Goal: Check status: Check status

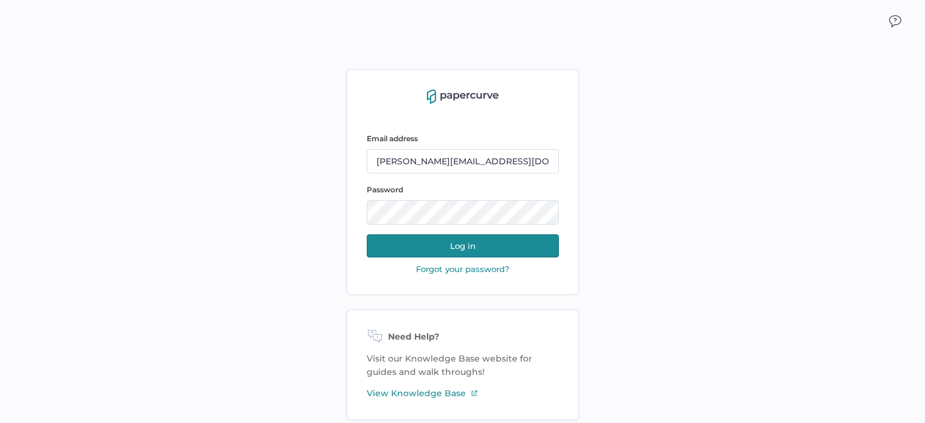
click at [470, 245] on button "Log in" at bounding box center [463, 245] width 192 height 23
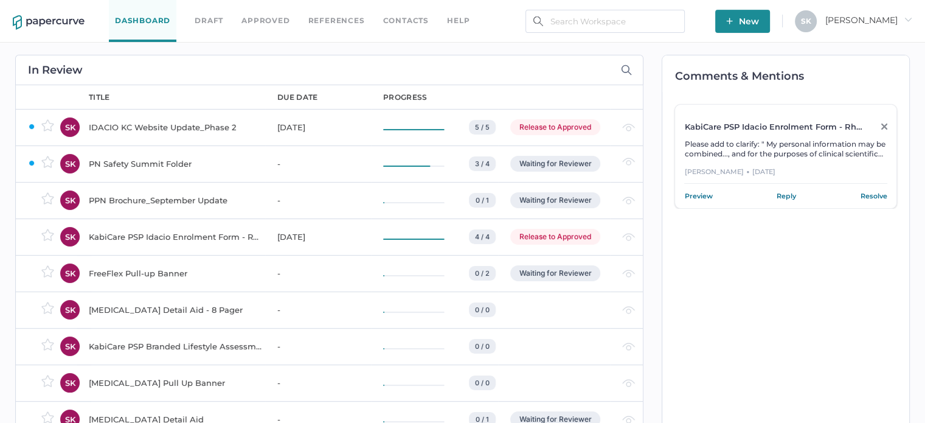
click at [192, 200] on div "PPN Brochure_September Update" at bounding box center [176, 200] width 174 height 15
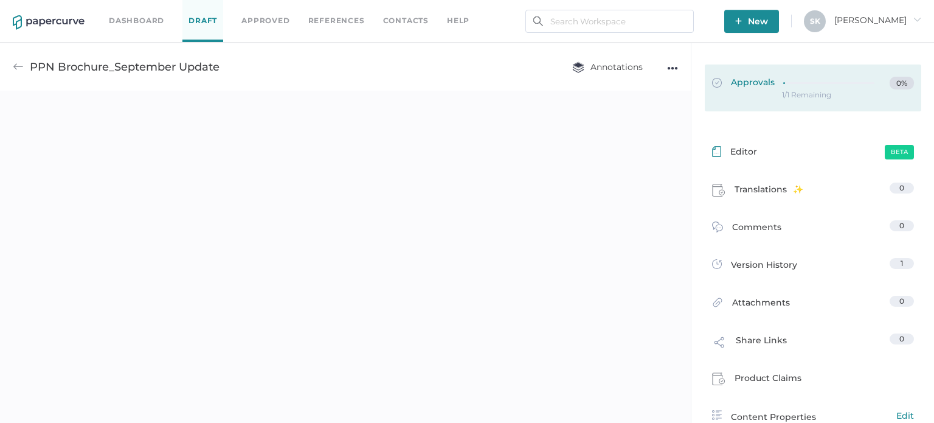
click at [813, 89] on div at bounding box center [832, 83] width 99 height 13
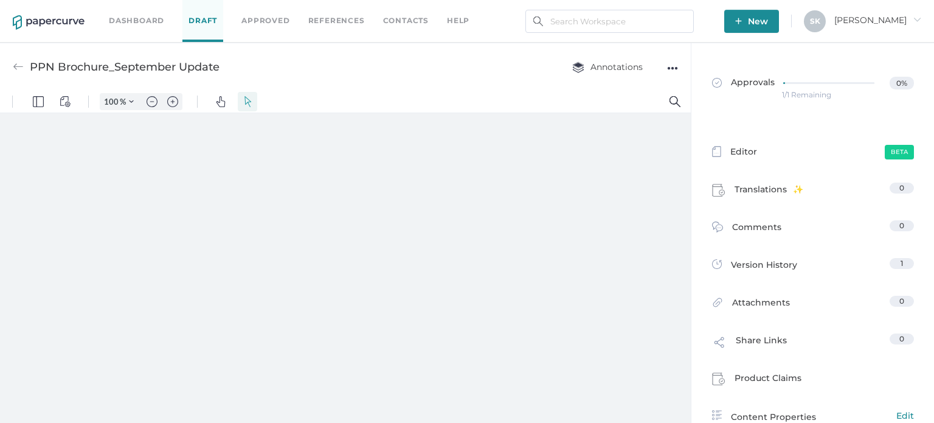
type input "181"
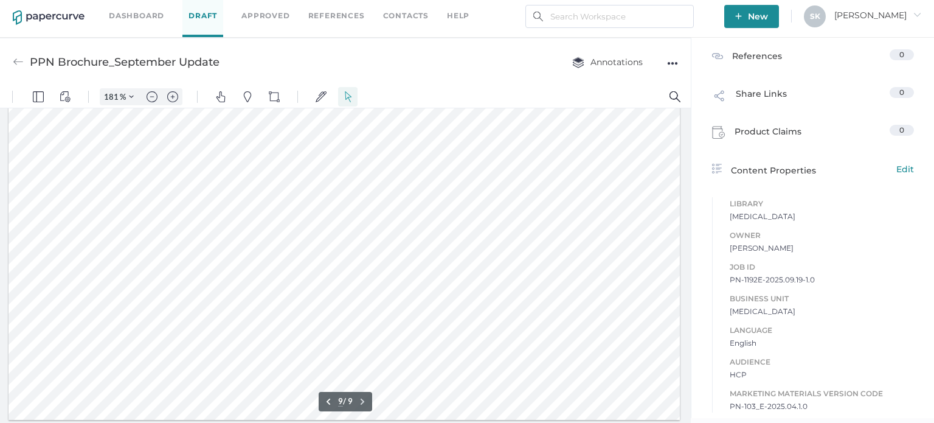
scroll to position [97, 0]
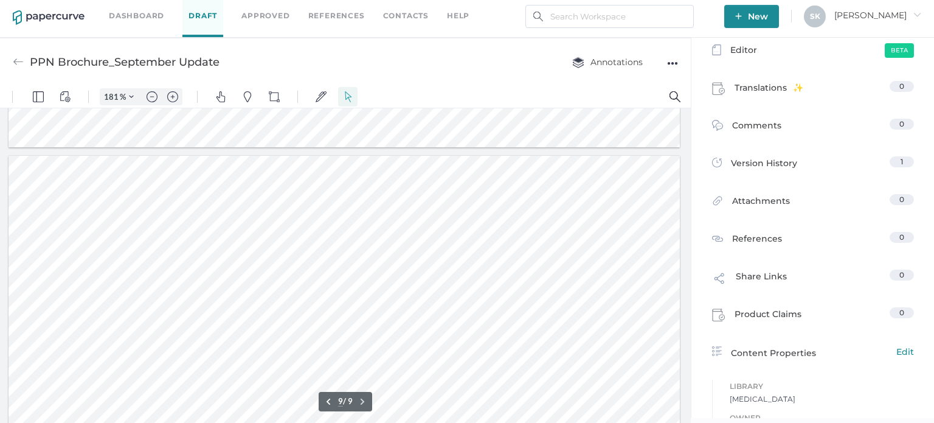
type input "8"
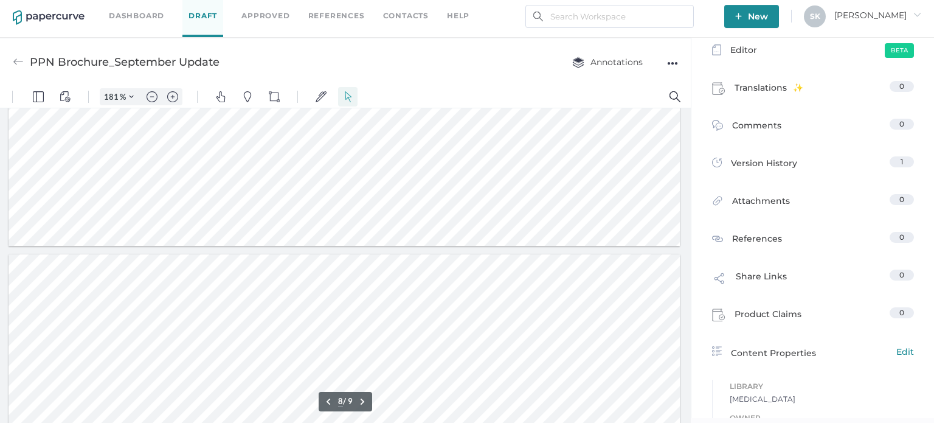
scroll to position [6063, 0]
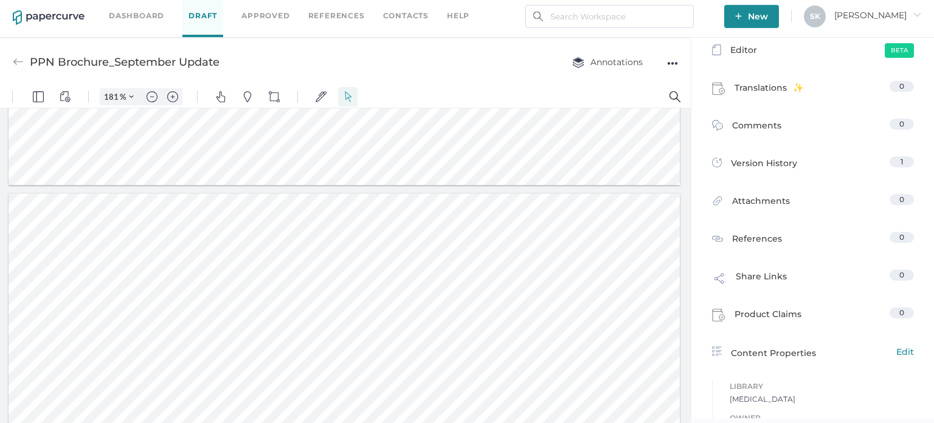
drag, startPoint x: 106, startPoint y: 16, endPoint x: 123, endPoint y: 17, distance: 17.6
click at [106, 16] on div "Dashboard Draft Approved References Contacts help New S K Sarah arrow_right" at bounding box center [467, 16] width 934 height 43
click at [146, 12] on link "Dashboard" at bounding box center [136, 15] width 55 height 13
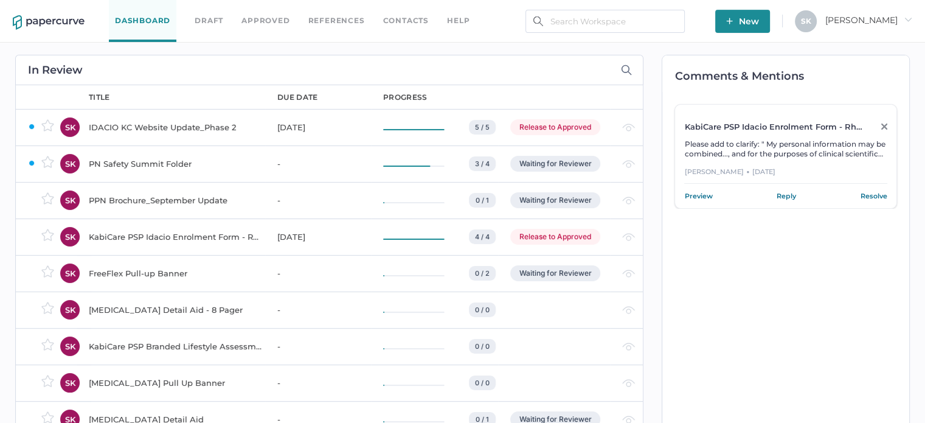
click at [181, 156] on div "PN Safety Summit Folder" at bounding box center [176, 163] width 174 height 15
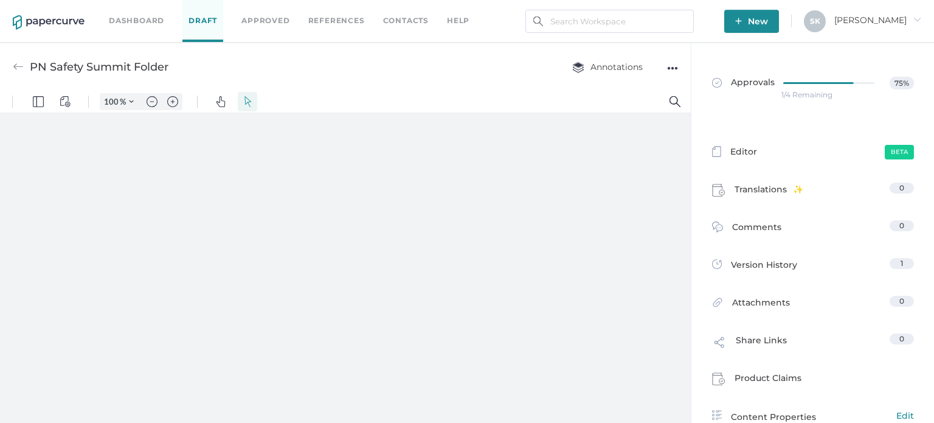
click at [815, 95] on div "1/4 Remaining" at bounding box center [807, 95] width 51 height 0
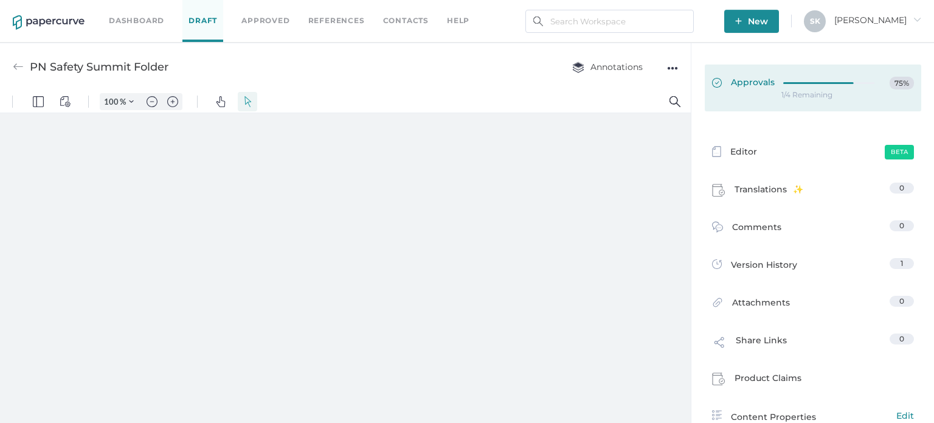
click at [807, 106] on link "Approvals 75%" at bounding box center [813, 87] width 217 height 47
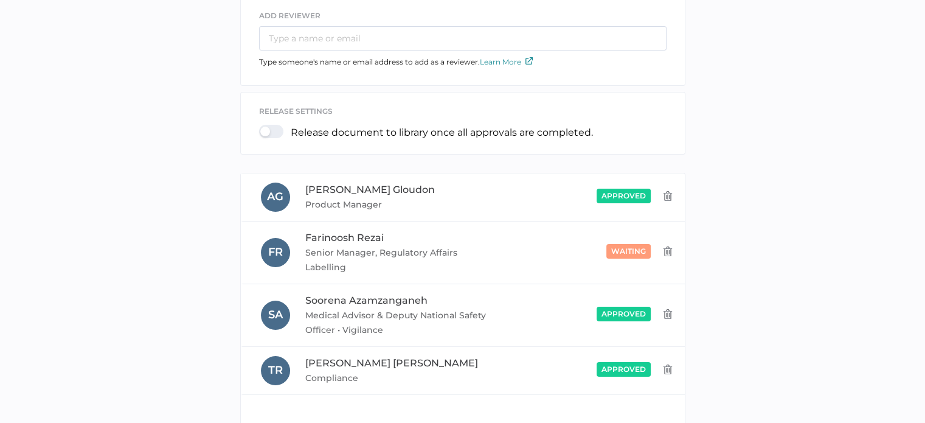
scroll to position [243, 0]
